Goal: Task Accomplishment & Management: Manage account settings

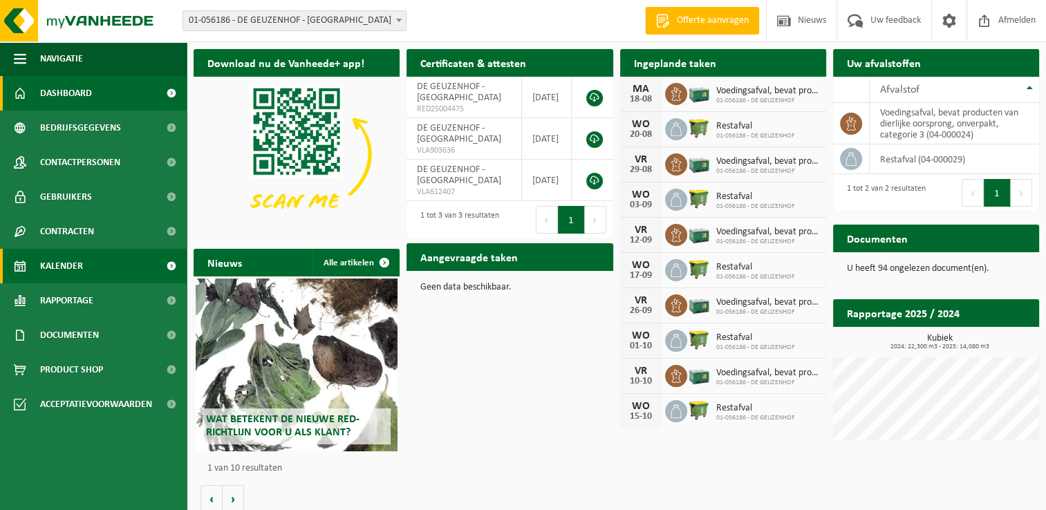
click at [72, 264] on span "Kalender" at bounding box center [61, 266] width 43 height 35
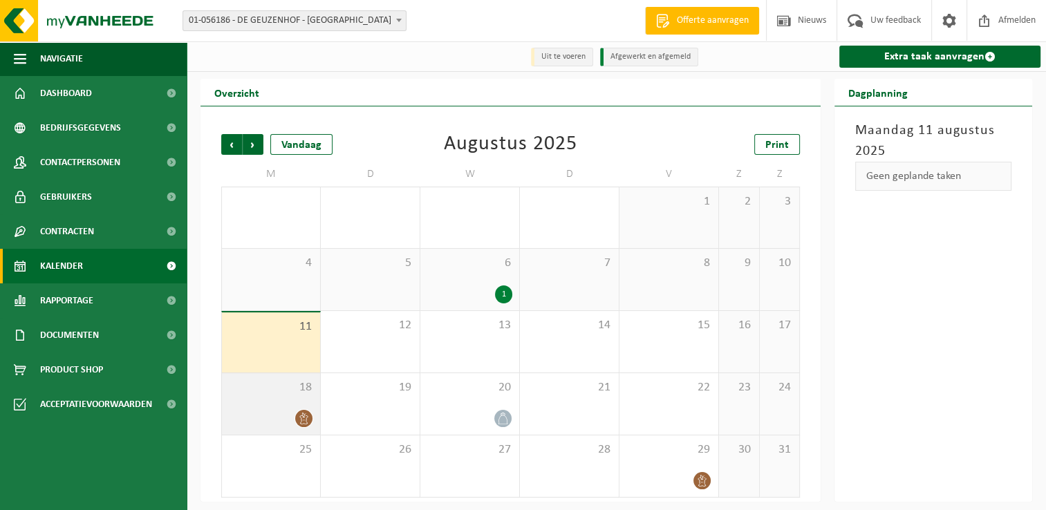
click at [277, 400] on div "18" at bounding box center [271, 404] width 98 height 62
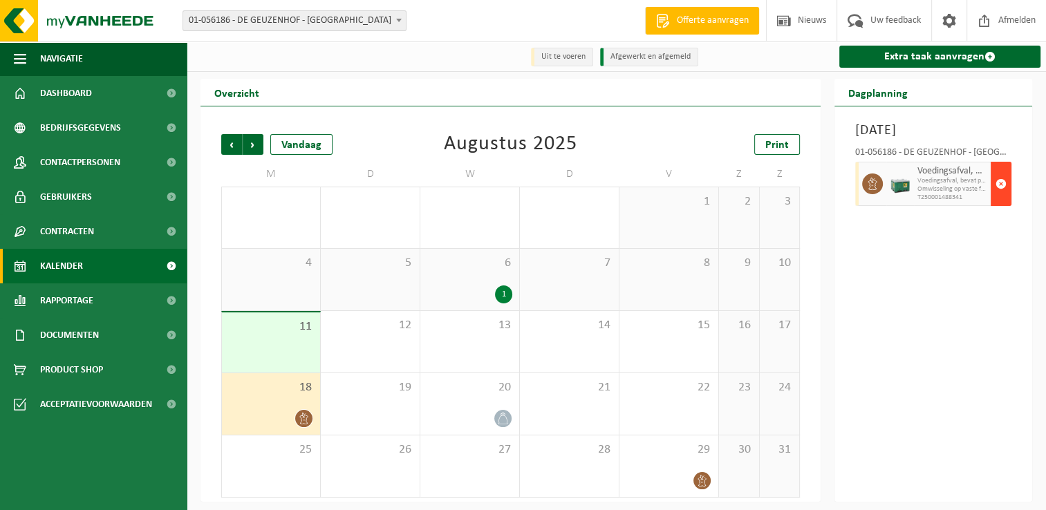
click at [999, 198] on span "button" at bounding box center [1000, 184] width 11 height 28
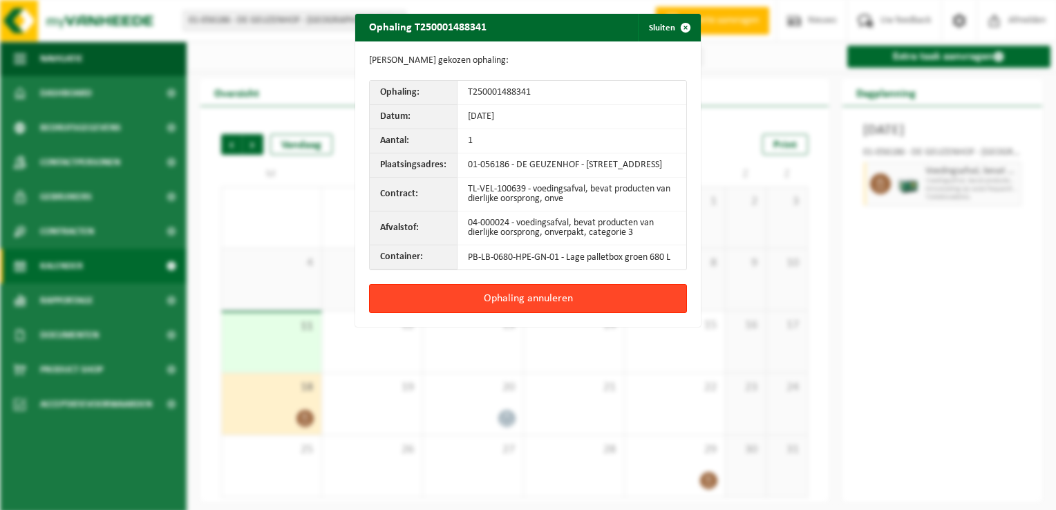
click at [550, 303] on button "Ophaling annuleren" at bounding box center [528, 298] width 318 height 29
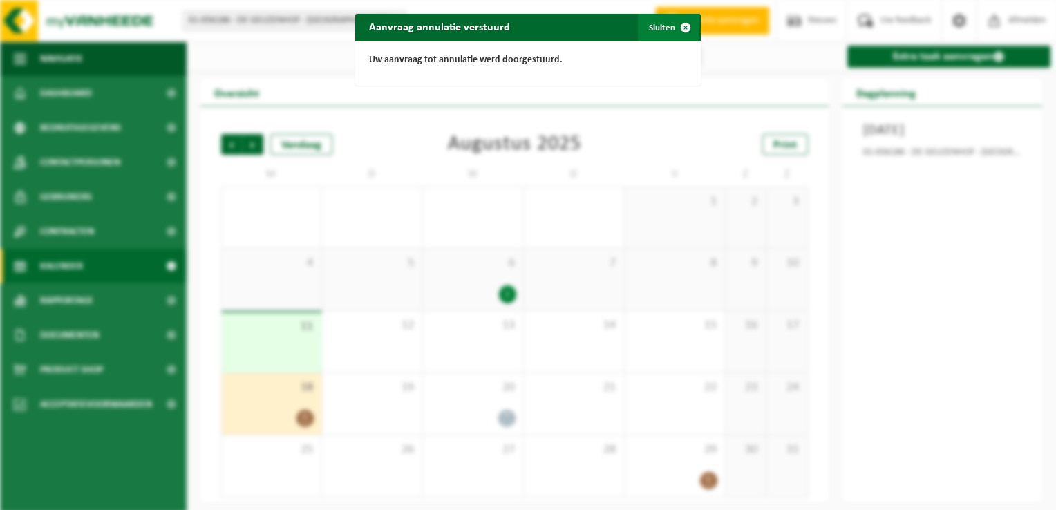
click at [682, 27] on span "button" at bounding box center [686, 28] width 28 height 28
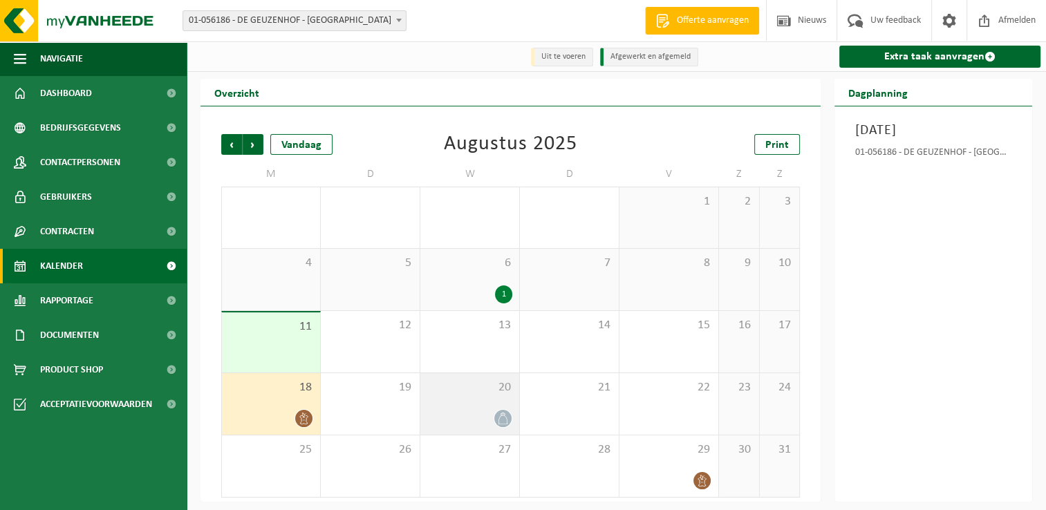
click at [486, 404] on div "20" at bounding box center [469, 404] width 99 height 62
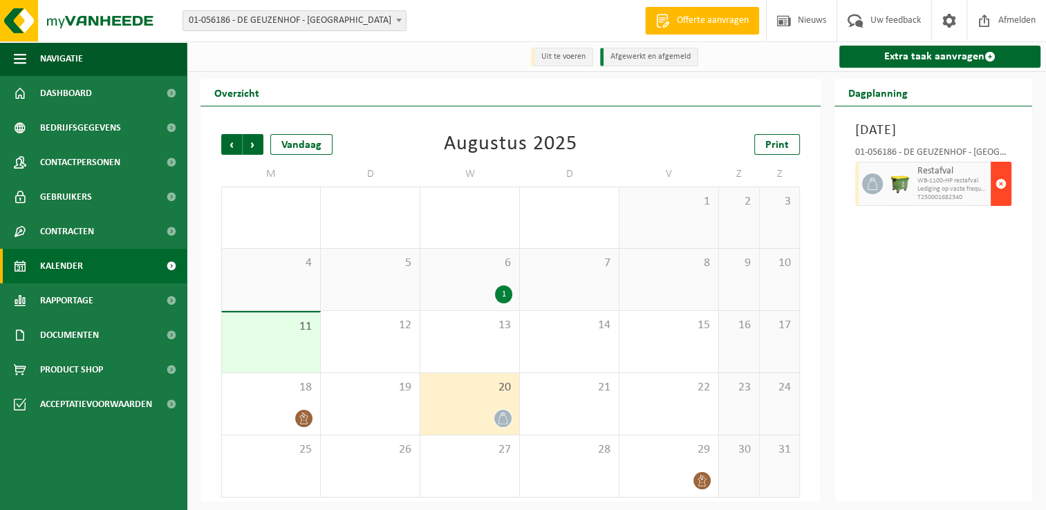
click at [998, 198] on span "button" at bounding box center [1000, 184] width 11 height 28
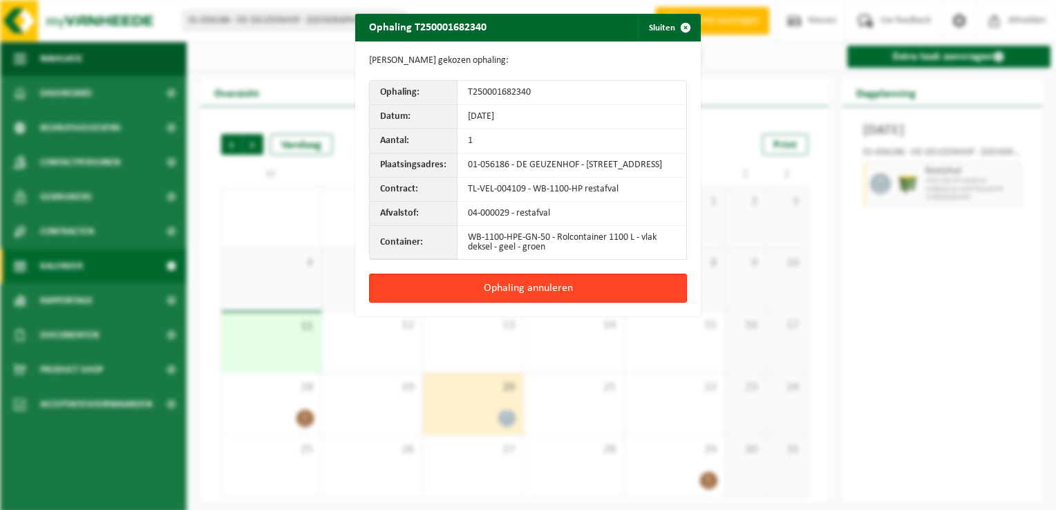
click at [534, 292] on button "Ophaling annuleren" at bounding box center [528, 288] width 318 height 29
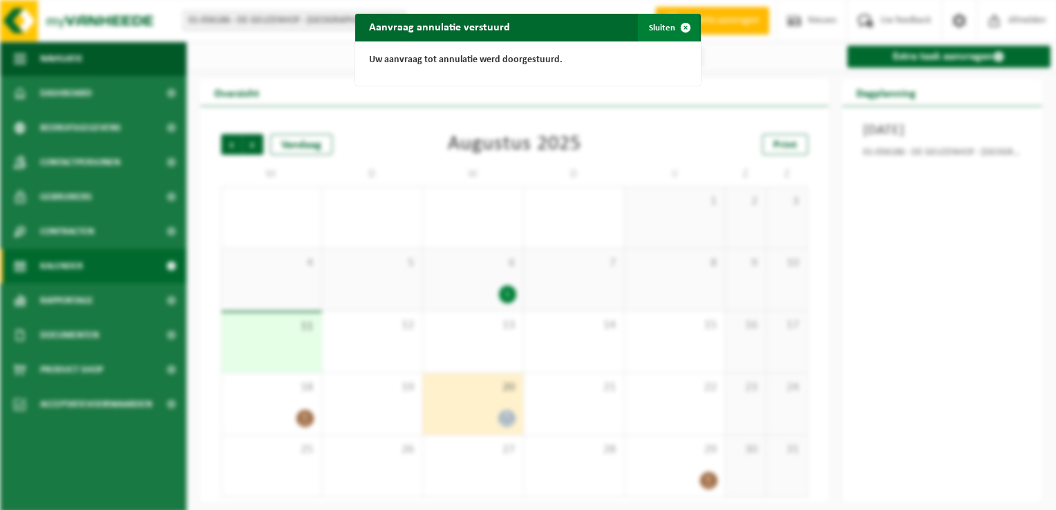
click at [683, 29] on span "button" at bounding box center [686, 28] width 28 height 28
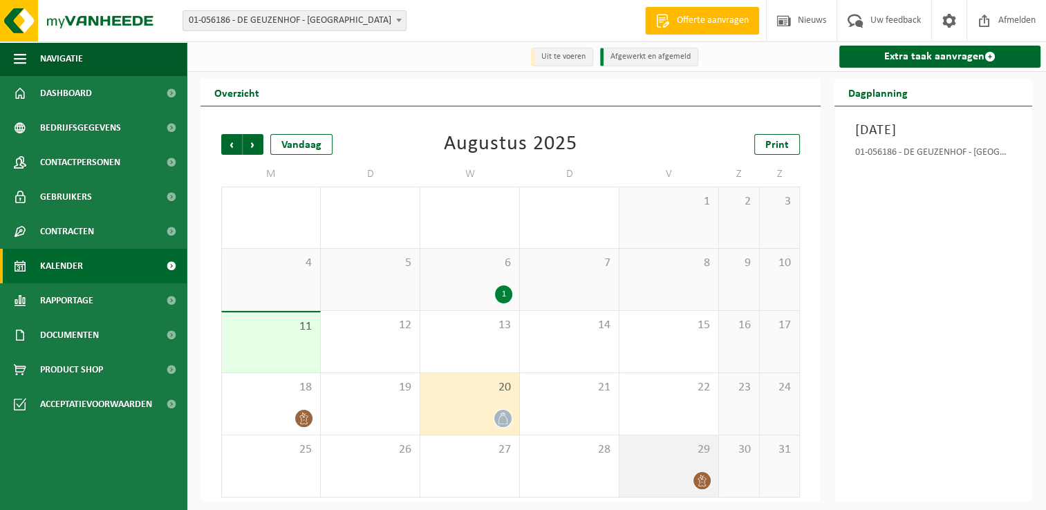
click at [675, 466] on div "29" at bounding box center [668, 466] width 99 height 62
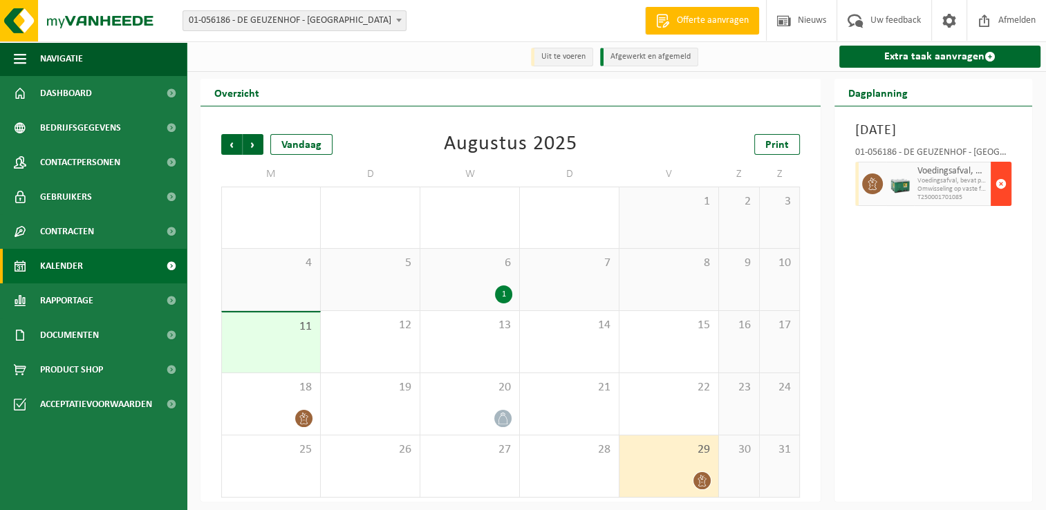
click at [997, 198] on span "button" at bounding box center [1000, 184] width 11 height 28
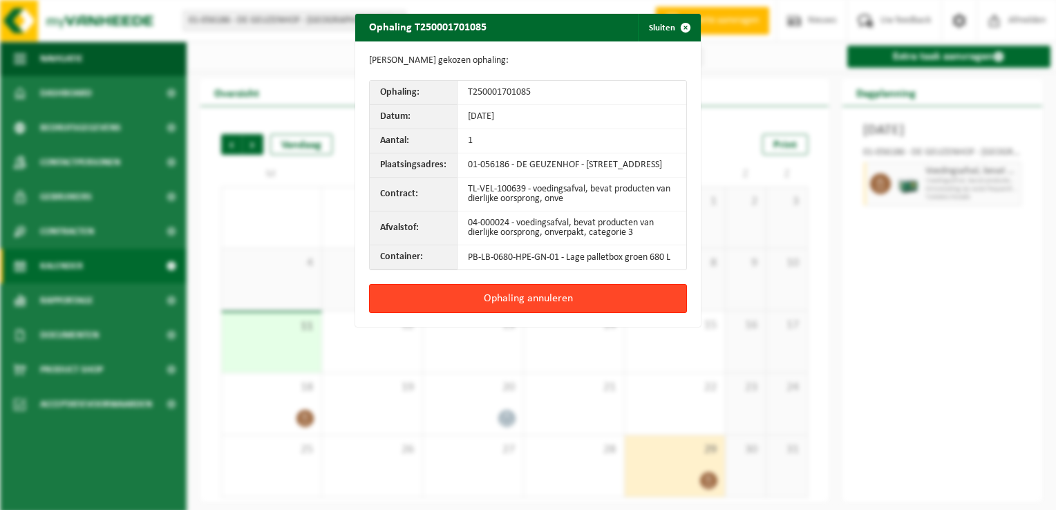
click at [532, 307] on button "Ophaling annuleren" at bounding box center [528, 298] width 318 height 29
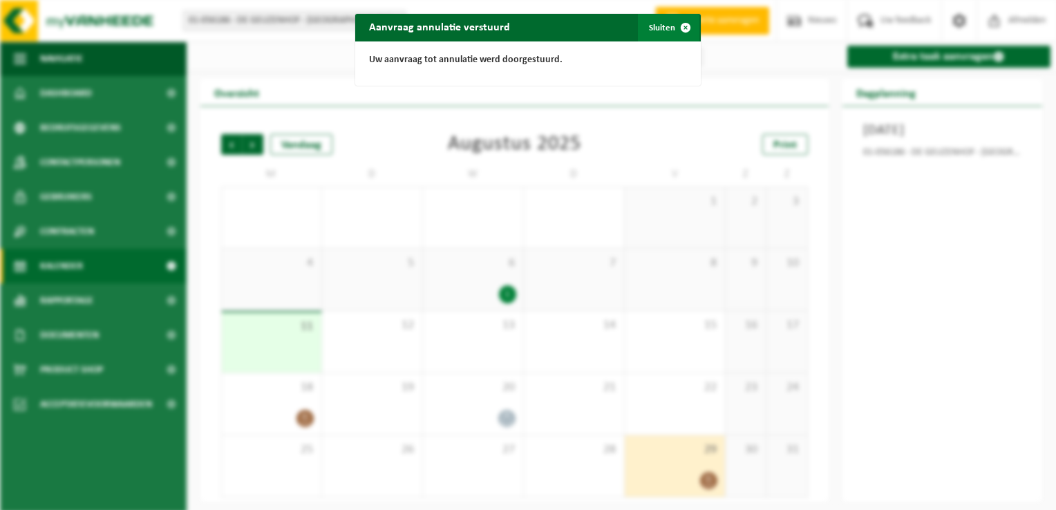
click at [684, 26] on span "button" at bounding box center [686, 28] width 28 height 28
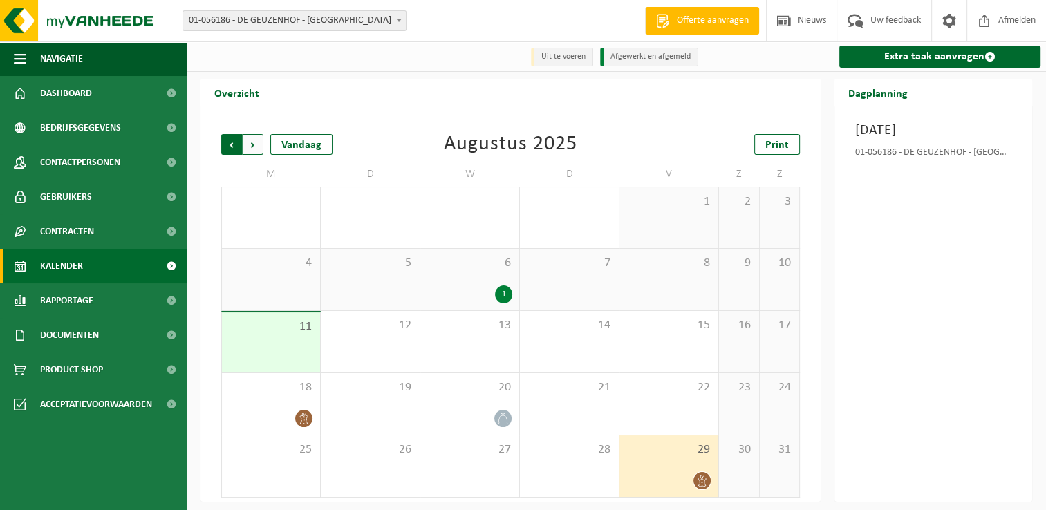
click at [248, 143] on span "Volgende" at bounding box center [253, 144] width 21 height 21
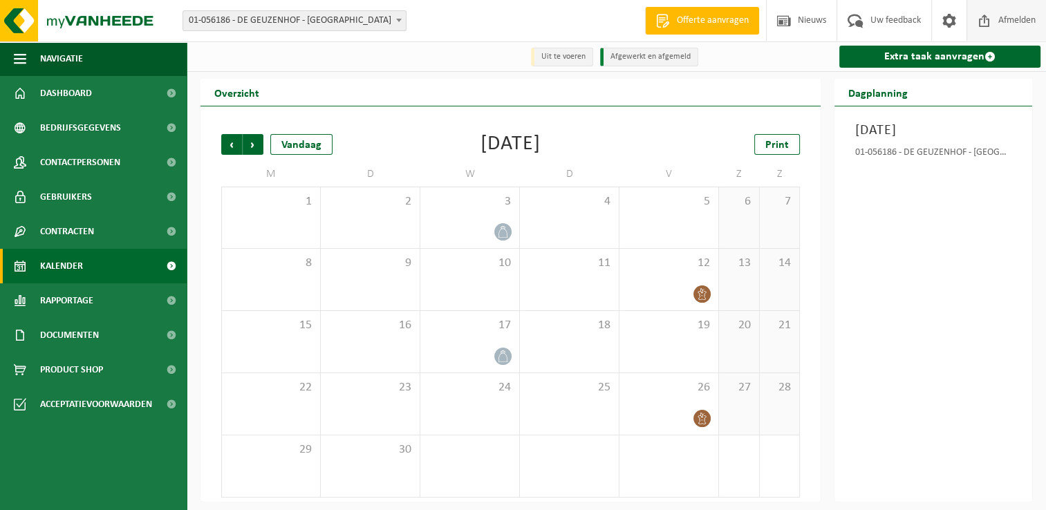
click at [1014, 19] on span "Afmelden" at bounding box center [1017, 20] width 44 height 41
